Goal: Find specific page/section: Find specific page/section

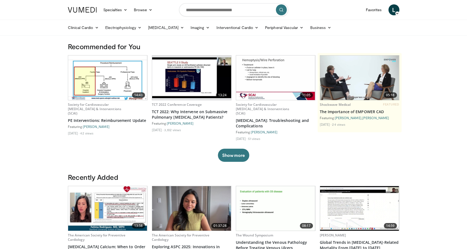
click at [394, 7] on span "L" at bounding box center [394, 9] width 11 height 11
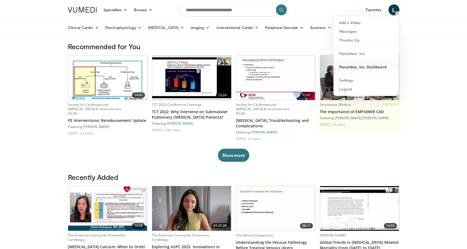
click at [358, 67] on link "Penumbra, Inc. Dashboard" at bounding box center [366, 66] width 65 height 9
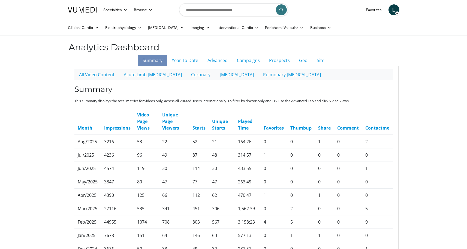
click at [394, 8] on span "L" at bounding box center [394, 9] width 11 height 11
click at [360, 54] on link "Penumbra, Inc." at bounding box center [366, 53] width 65 height 9
